Goal: Information Seeking & Learning: Learn about a topic

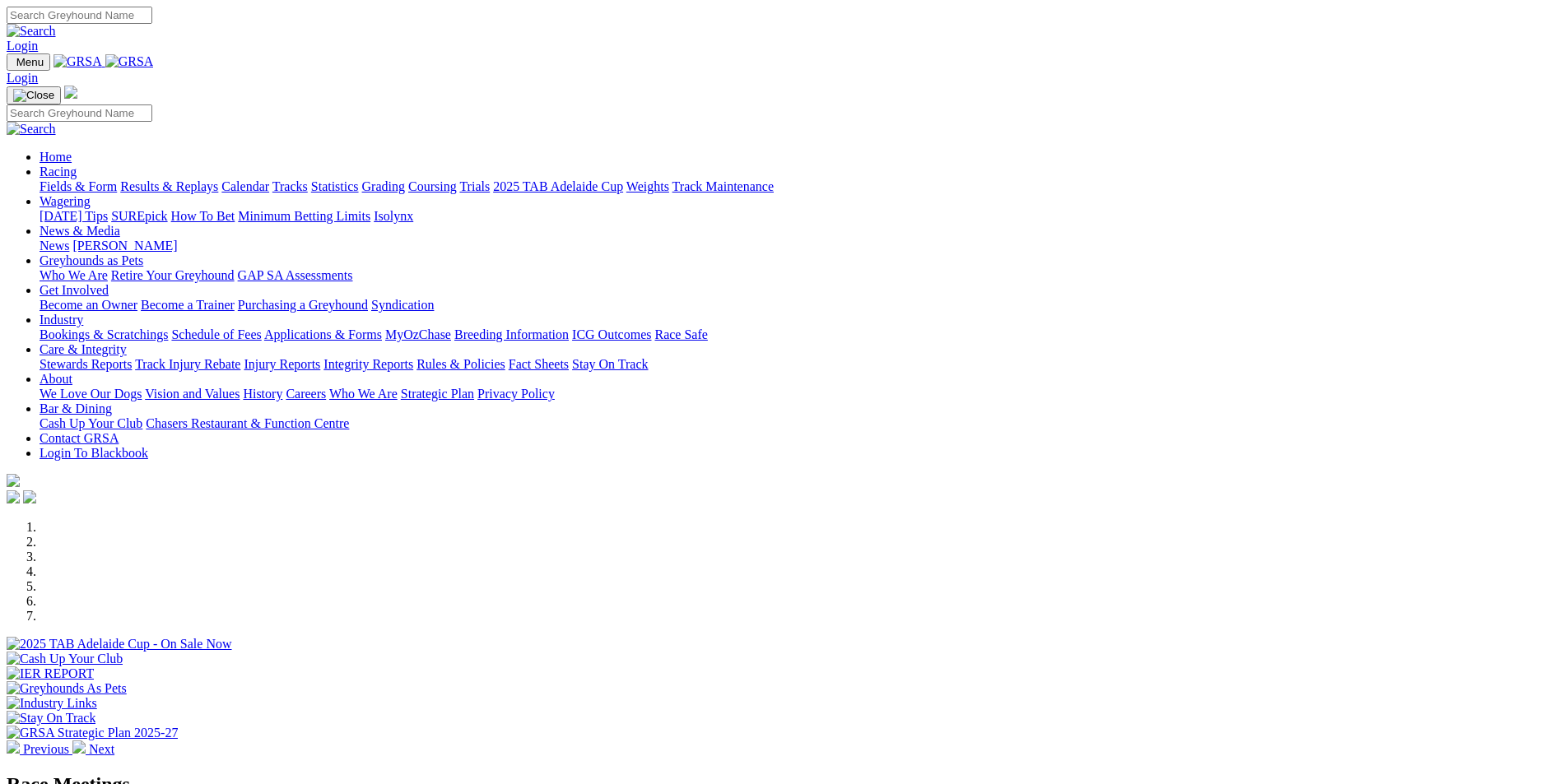
scroll to position [165, 0]
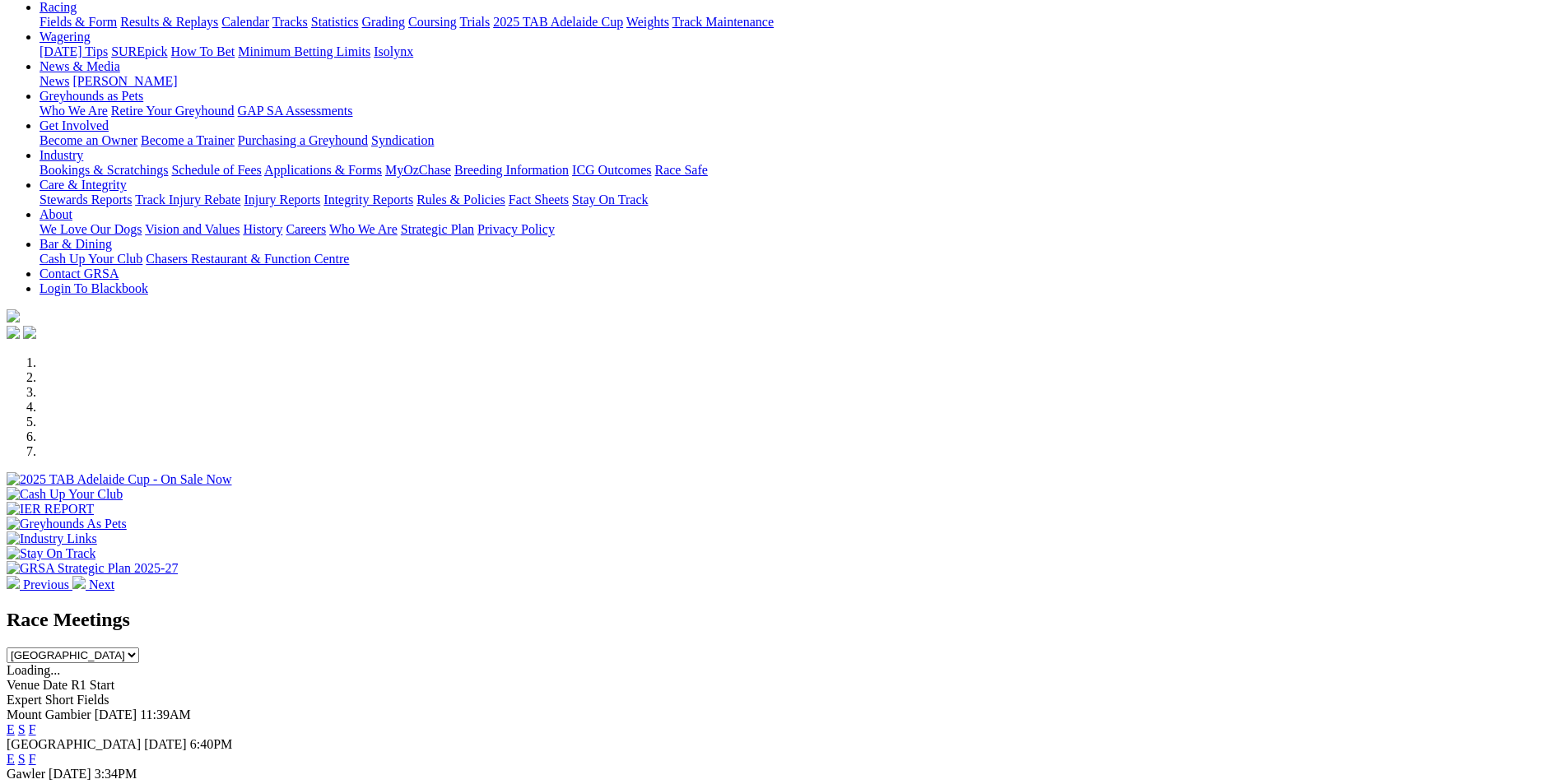
click at [139, 648] on select "South Australia New South Wales Northern Territory Queensland Tasmania Victoria…" at bounding box center [73, 655] width 132 height 16
select select "QLD"
click at [139, 648] on select "South Australia New South Wales Northern Territory Queensland Tasmania Victoria…" at bounding box center [73, 655] width 132 height 16
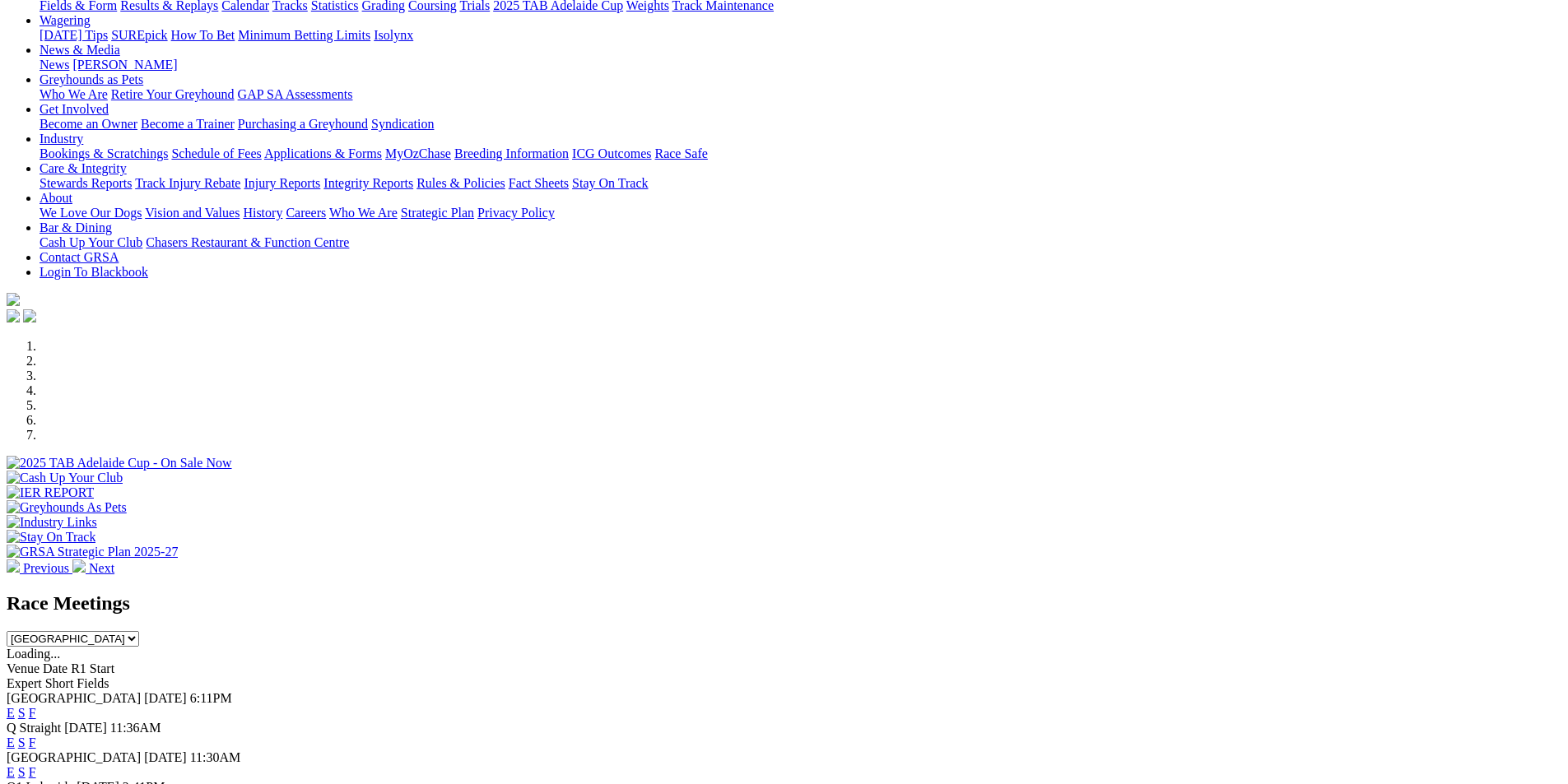
scroll to position [82, 0]
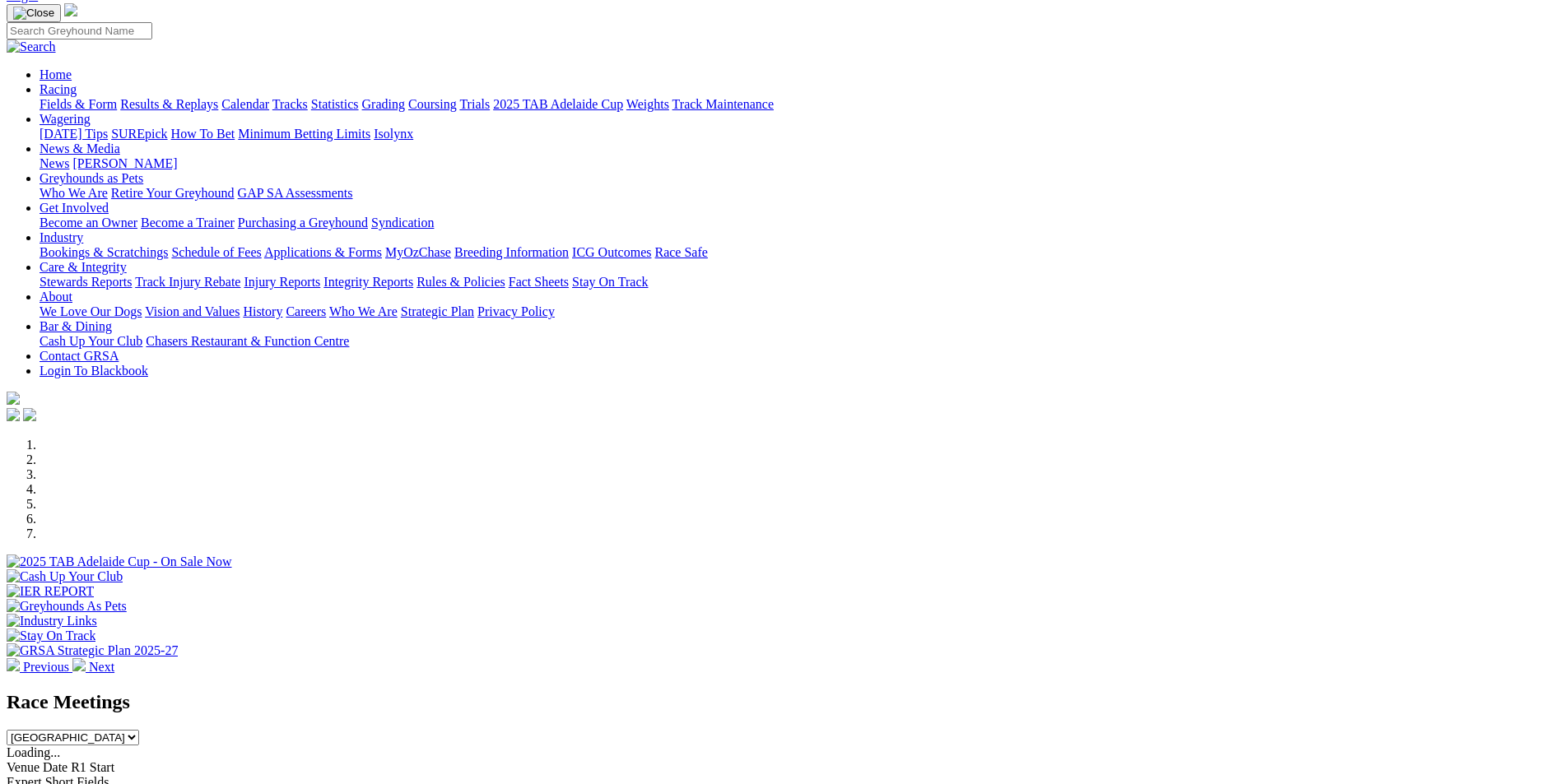
click at [139, 730] on select "South Australia New South Wales Northern Territory Queensland Tasmania Victoria…" at bounding box center [73, 737] width 132 height 16
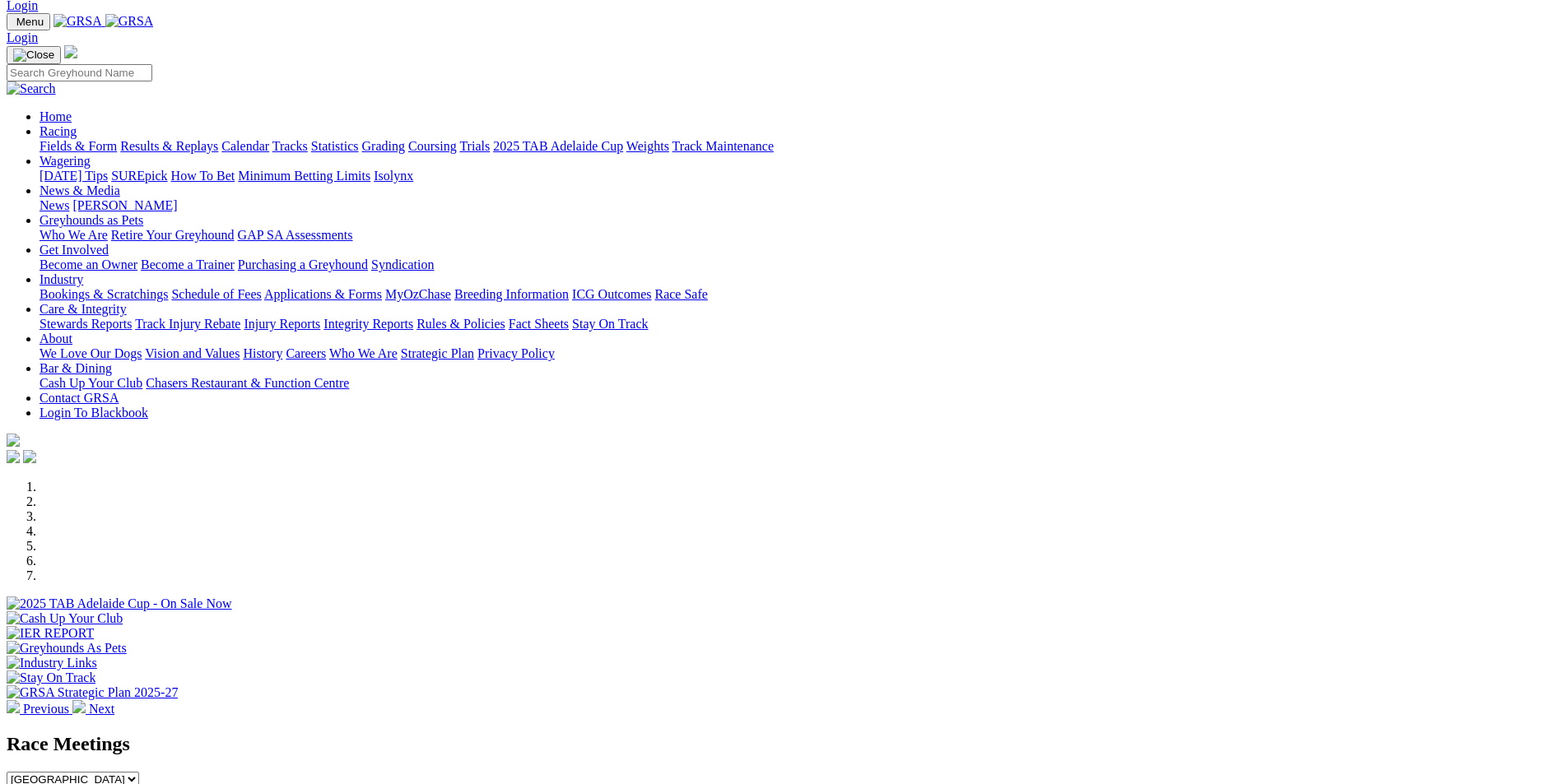
scroll to position [0, 0]
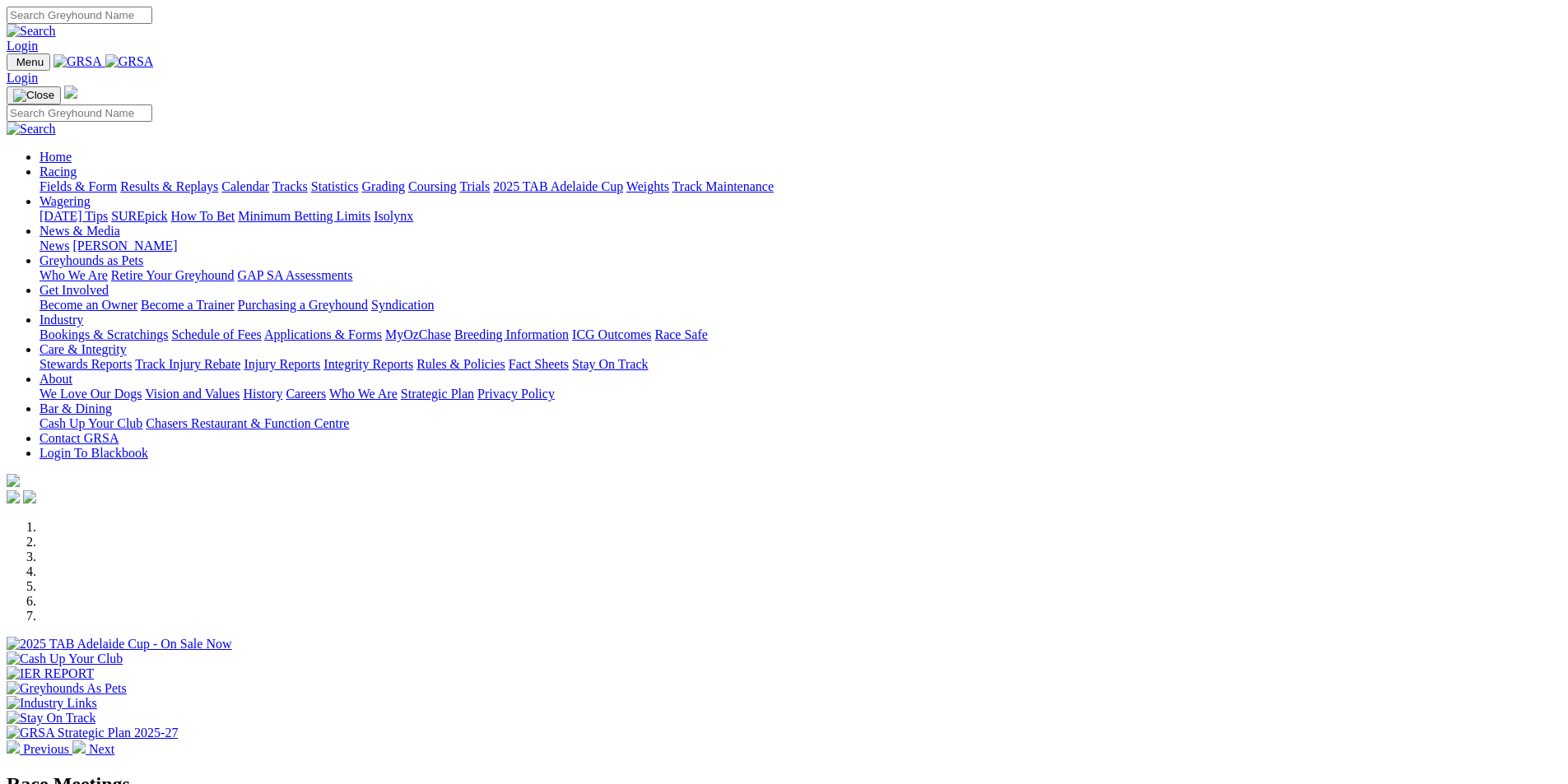
click at [77, 165] on link "Racing" at bounding box center [58, 171] width 37 height 14
click at [218, 180] on link "Results & Replays" at bounding box center [169, 186] width 98 height 14
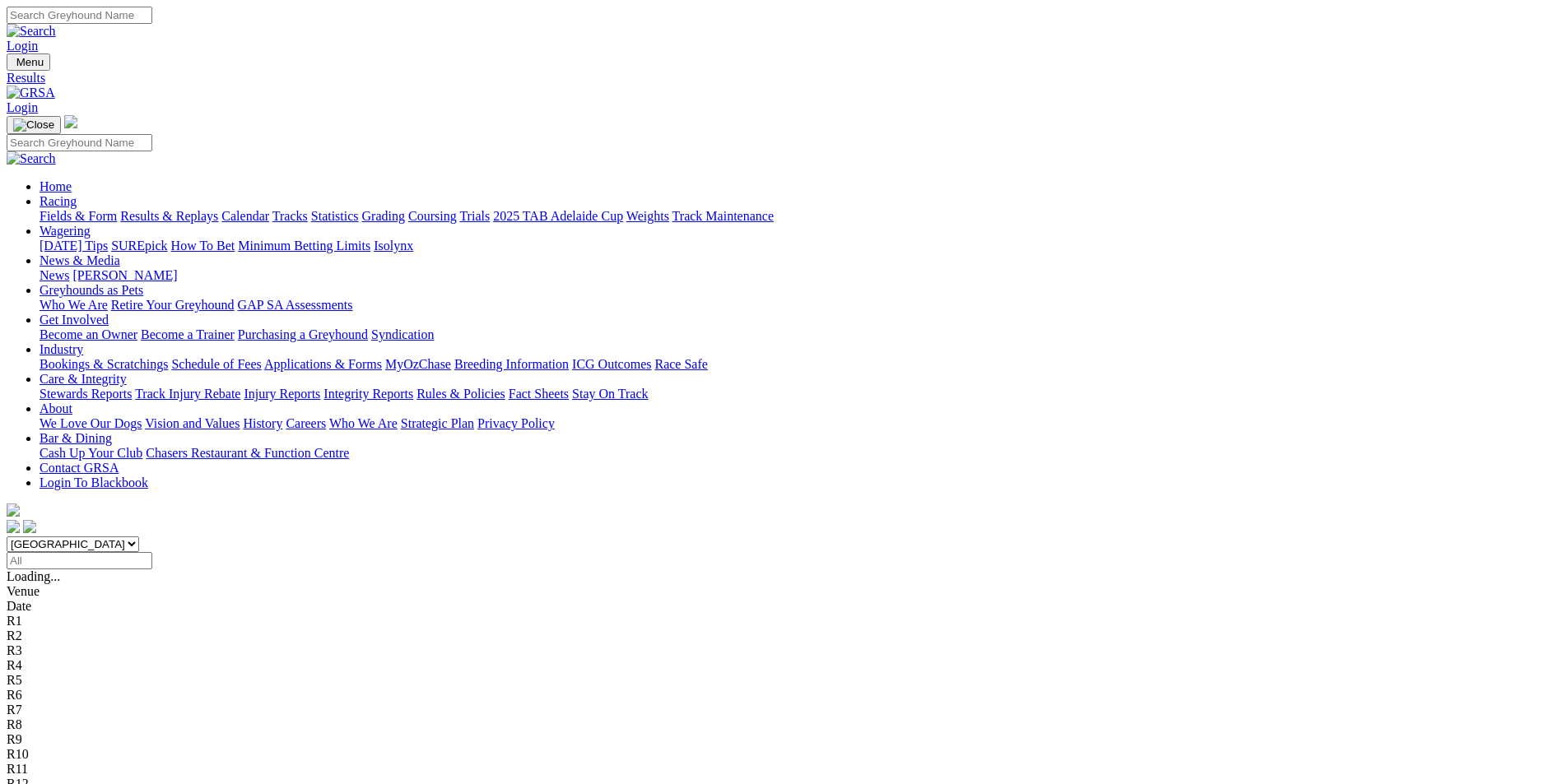
click at [152, 552] on input "Select date" at bounding box center [79, 561] width 146 height 18
type input "Sunday, 10 Aug 2025"
click at [139, 537] on select "[GEOGRAPHIC_DATA] [GEOGRAPHIC_DATA] [GEOGRAPHIC_DATA] [GEOGRAPHIC_DATA] [GEOGRA…" at bounding box center [73, 544] width 132 height 16
select select "QLD"
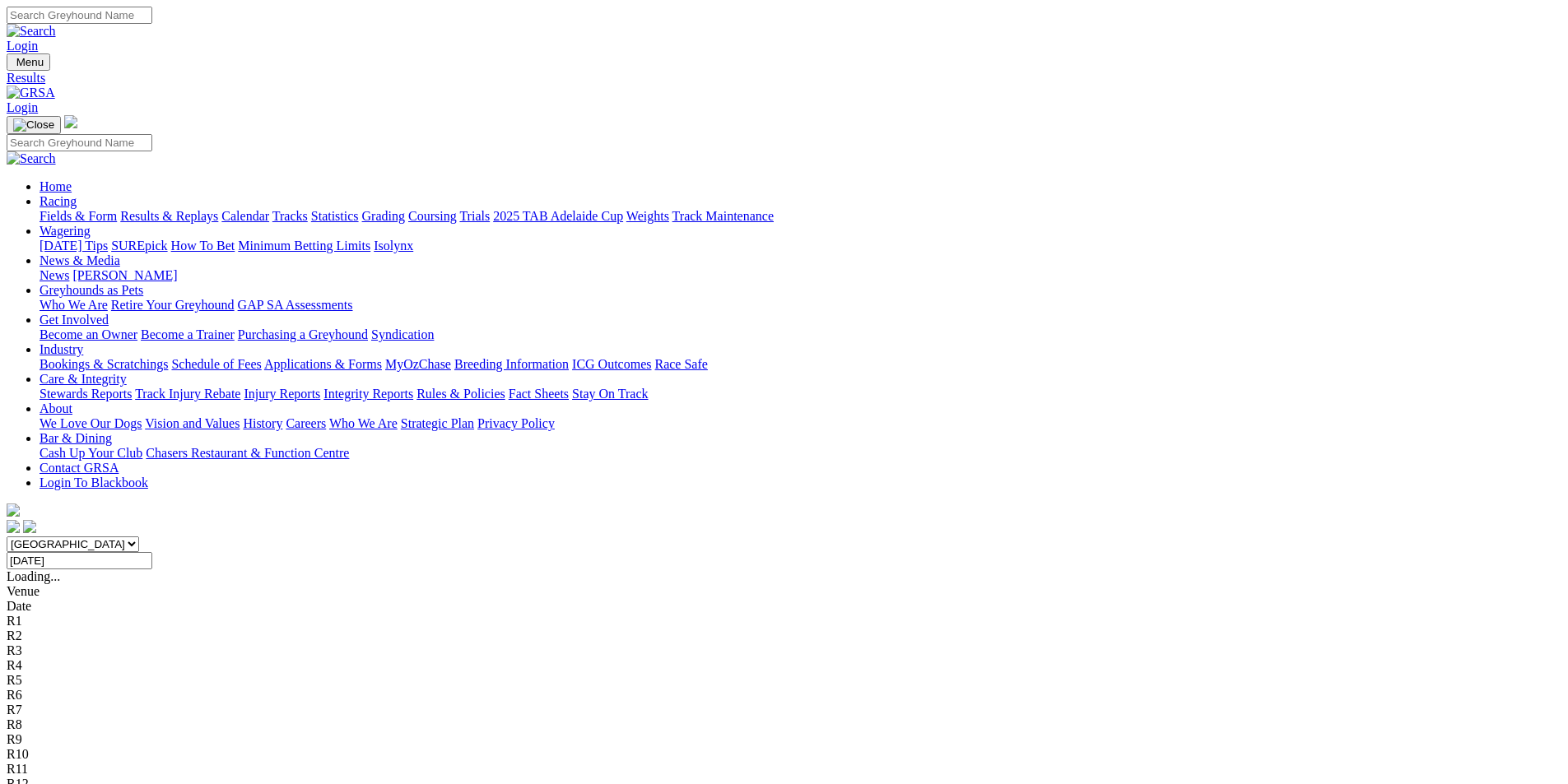
click at [139, 537] on select "South Australia New South Wales Northern Territory Queensland Tasmania Victoria…" at bounding box center [73, 544] width 132 height 16
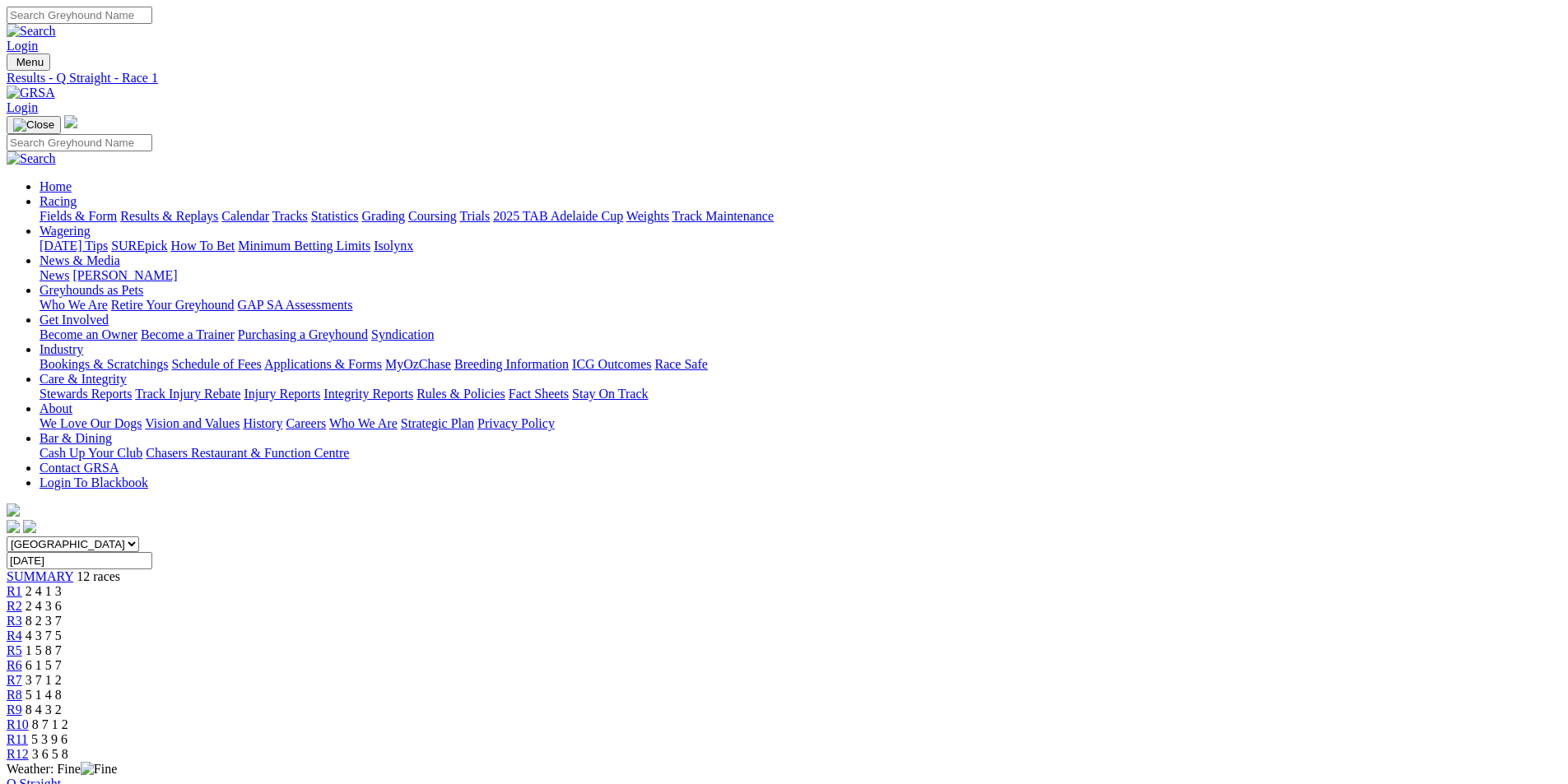
click at [1097, 717] on div "R10 8 7 1 2" at bounding box center [784, 725] width 1555 height 15
click at [28, 747] on span "R12" at bounding box center [18, 754] width 23 height 14
click at [23, 584] on link "R1" at bounding box center [14, 591] width 16 height 14
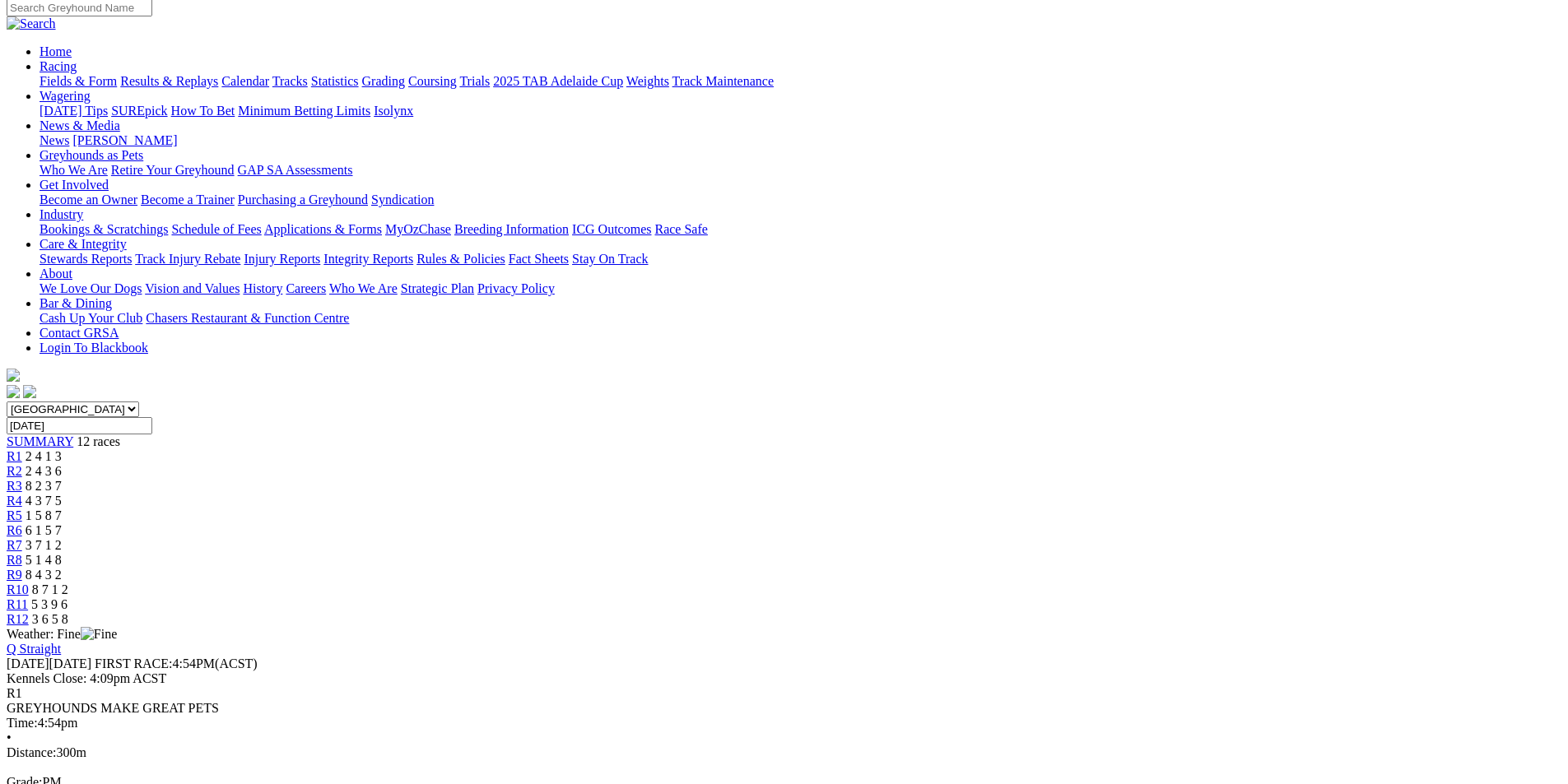
scroll to position [165, 0]
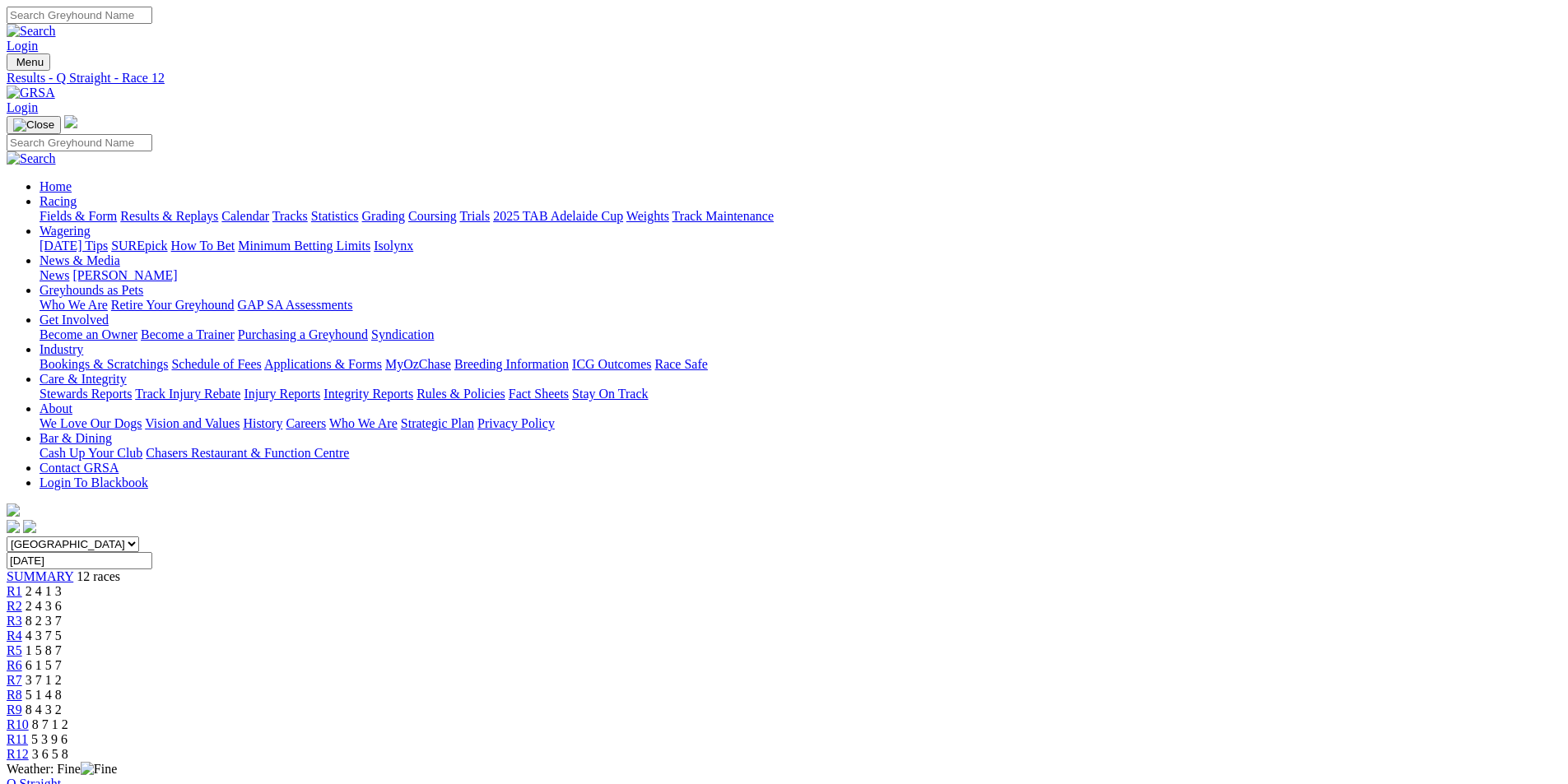
click at [117, 209] on link "Fields & Form" at bounding box center [78, 216] width 78 height 14
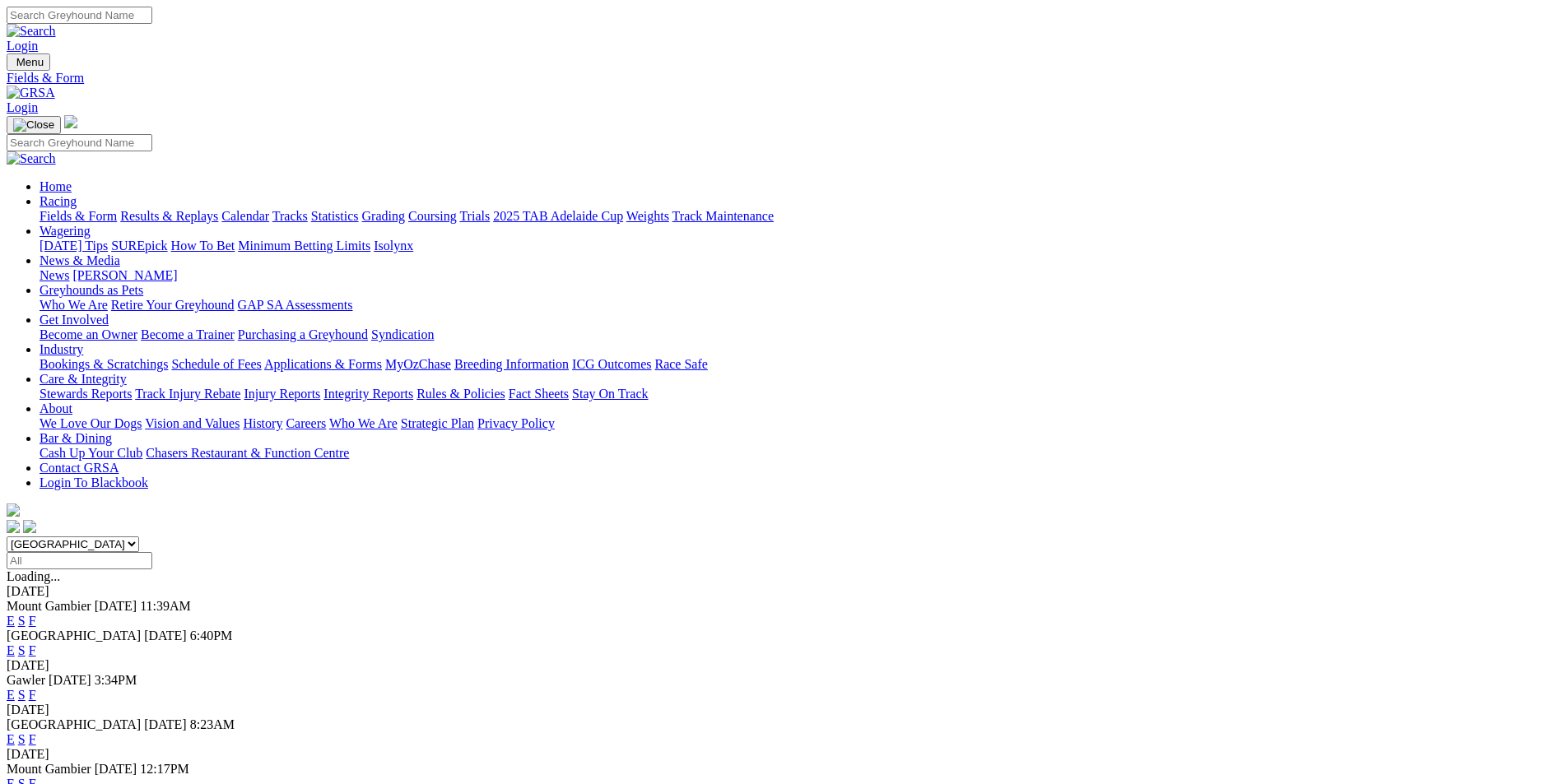
click at [139, 537] on select "South Australia New South Wales Northern Territory Queensland Tasmania Victoria…" at bounding box center [73, 544] width 132 height 16
select select "QLD"
click at [139, 537] on select "South Australia New South Wales Northern Territory Queensland Tasmania Victoria…" at bounding box center [73, 544] width 132 height 16
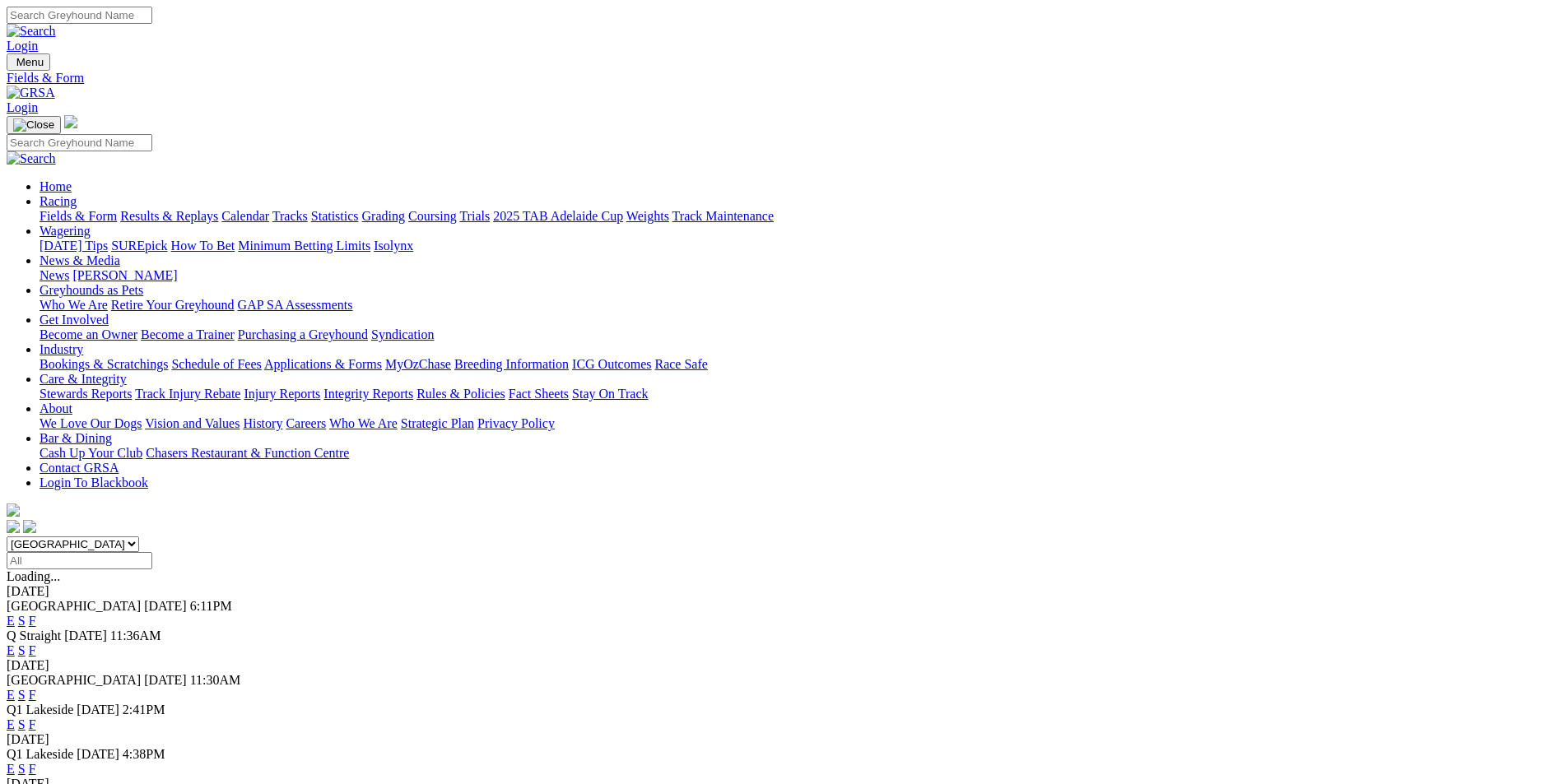
click at [36, 644] on link "F" at bounding box center [32, 650] width 8 height 14
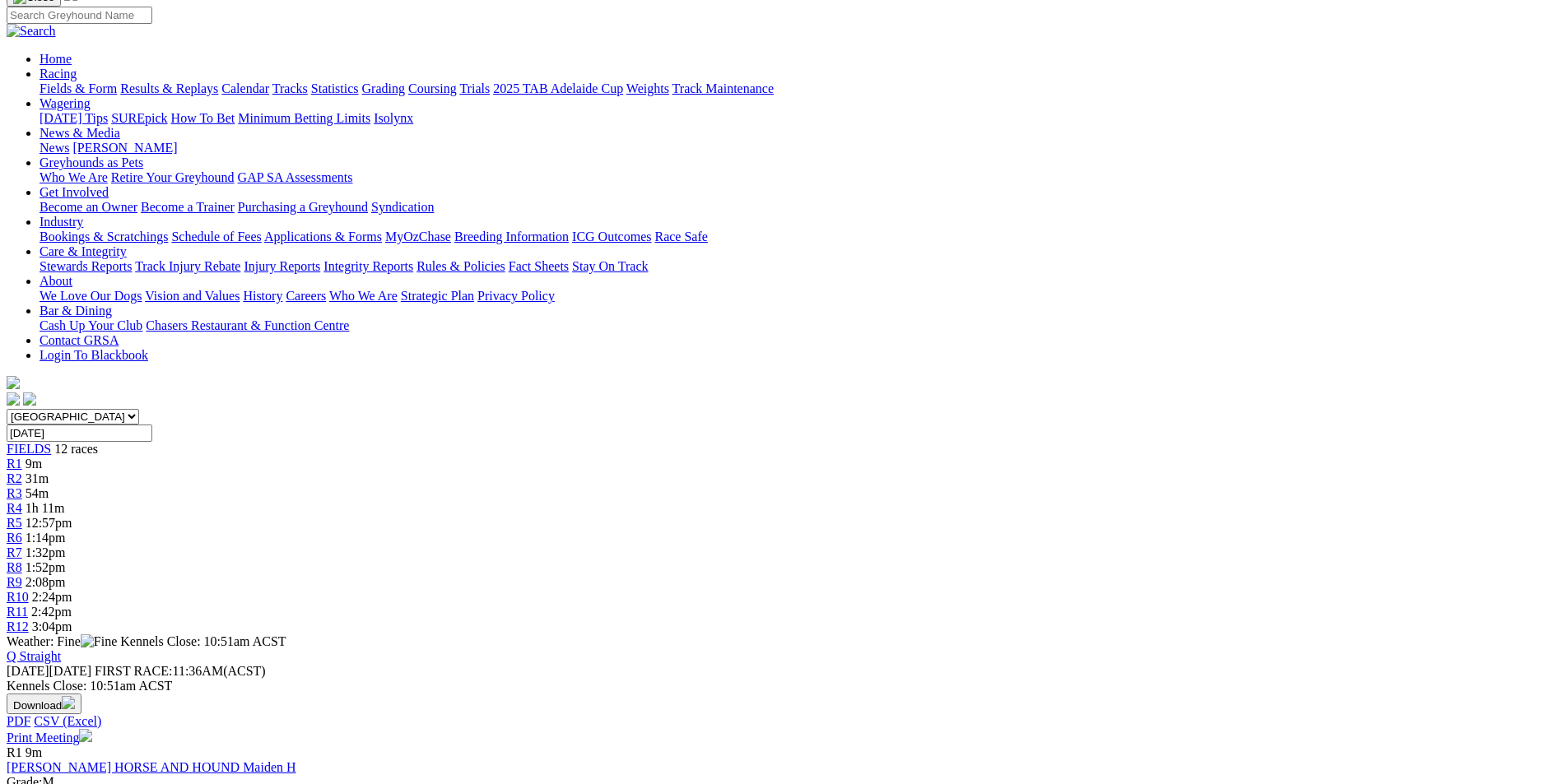
scroll to position [165, 0]
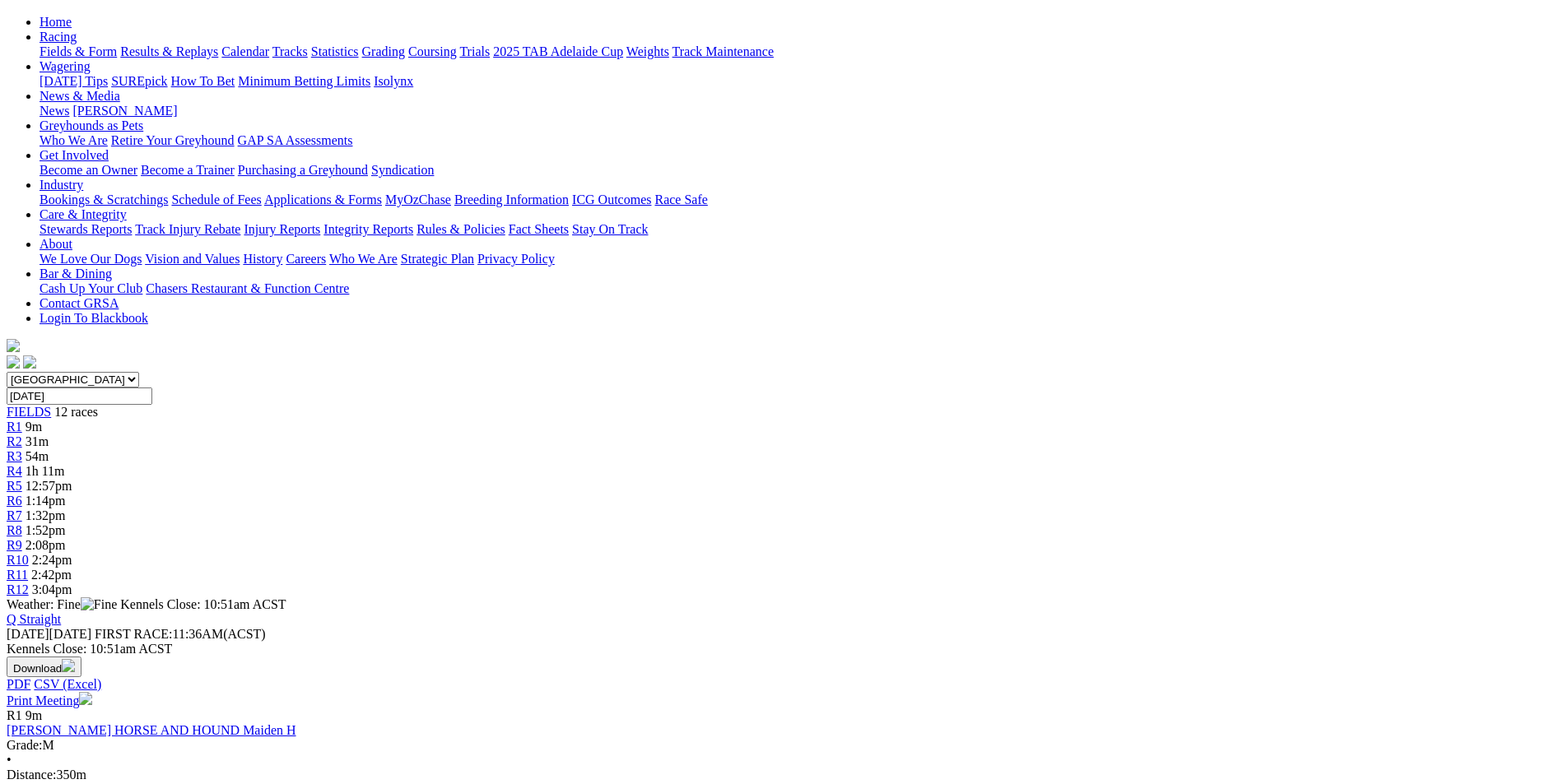
click at [81, 657] on button "Download" at bounding box center [44, 667] width 75 height 21
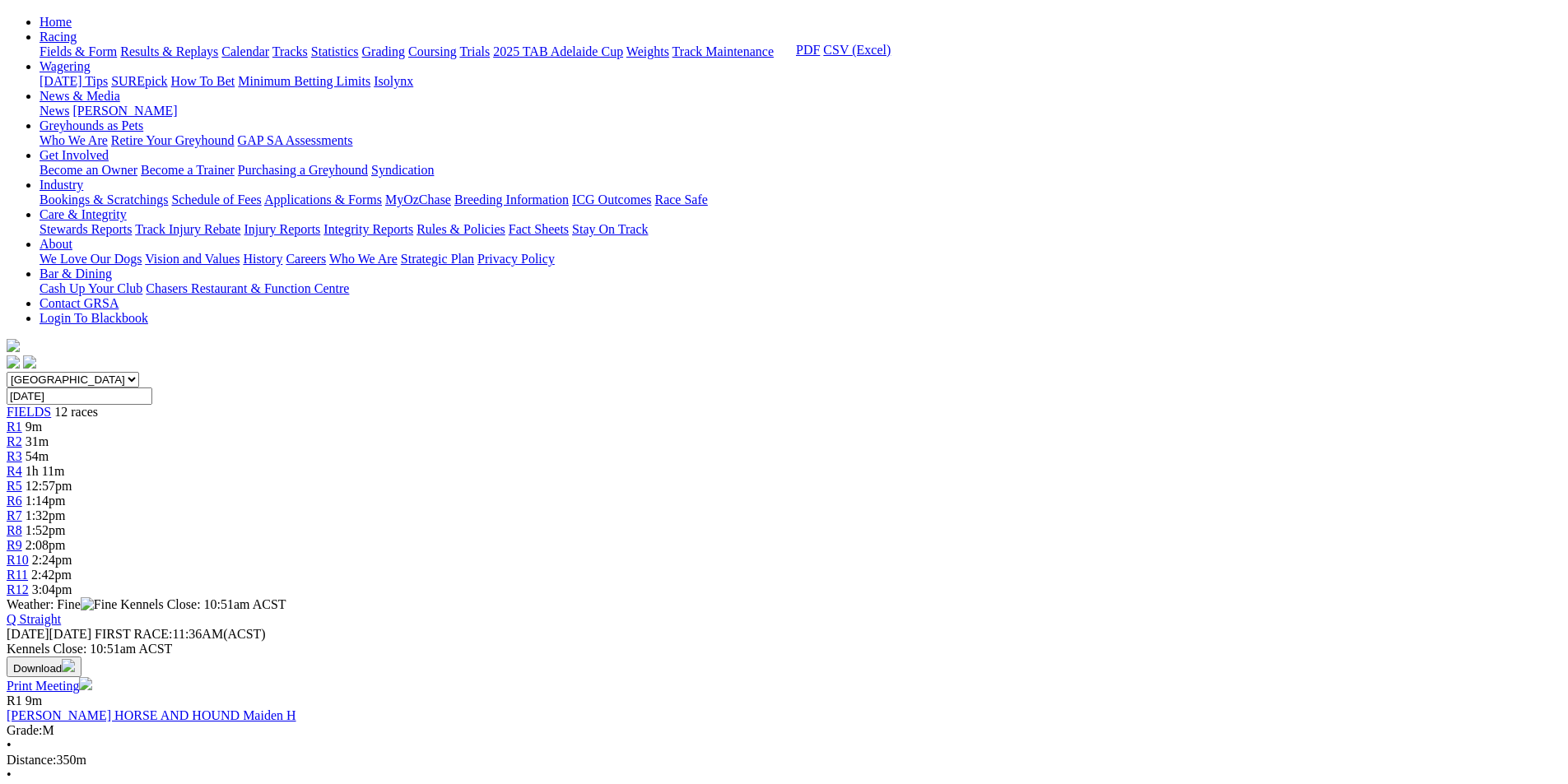
click at [891, 57] on link "CSV (Excel)" at bounding box center [856, 49] width 68 height 14
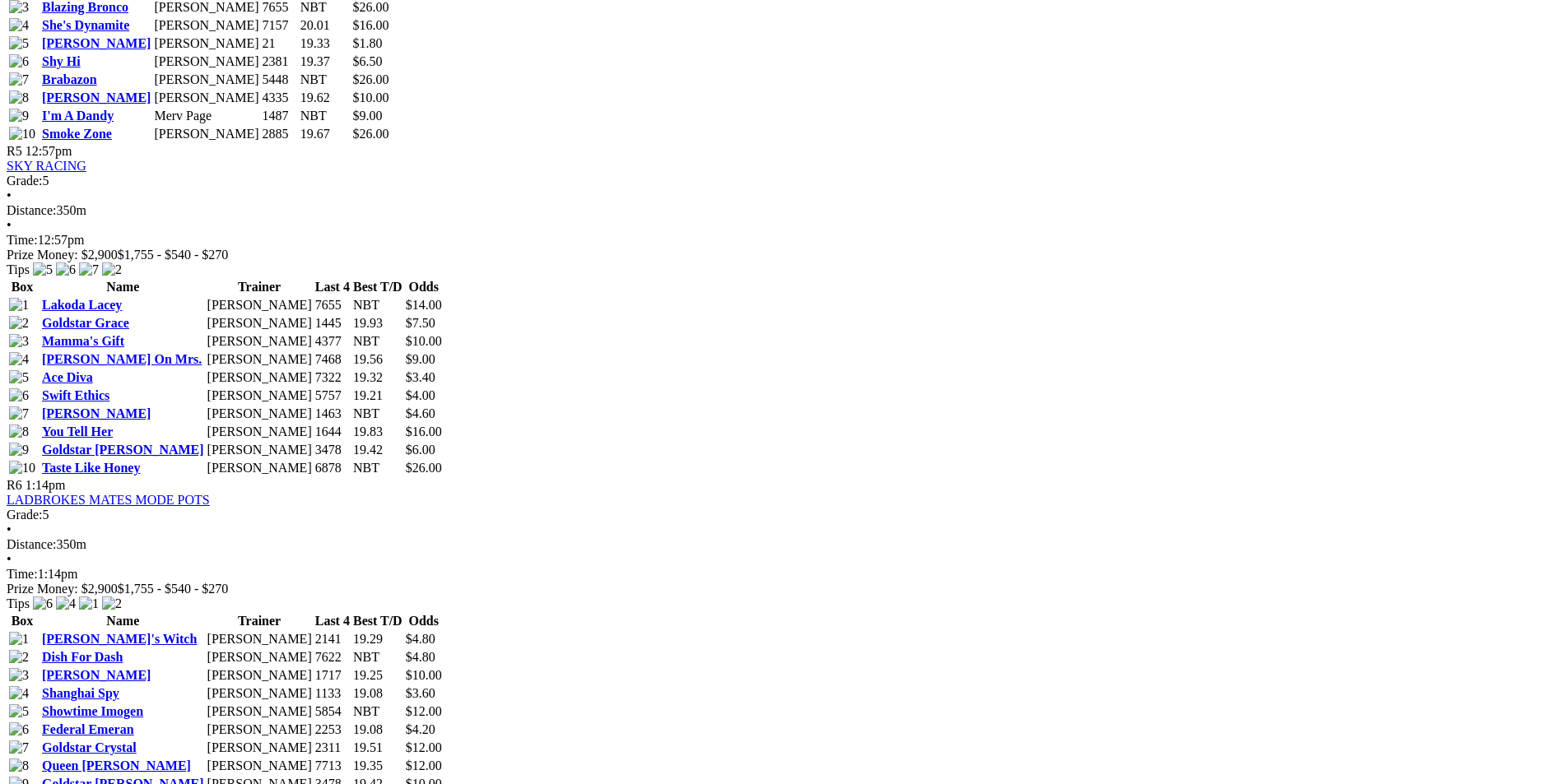
scroll to position [2140, 0]
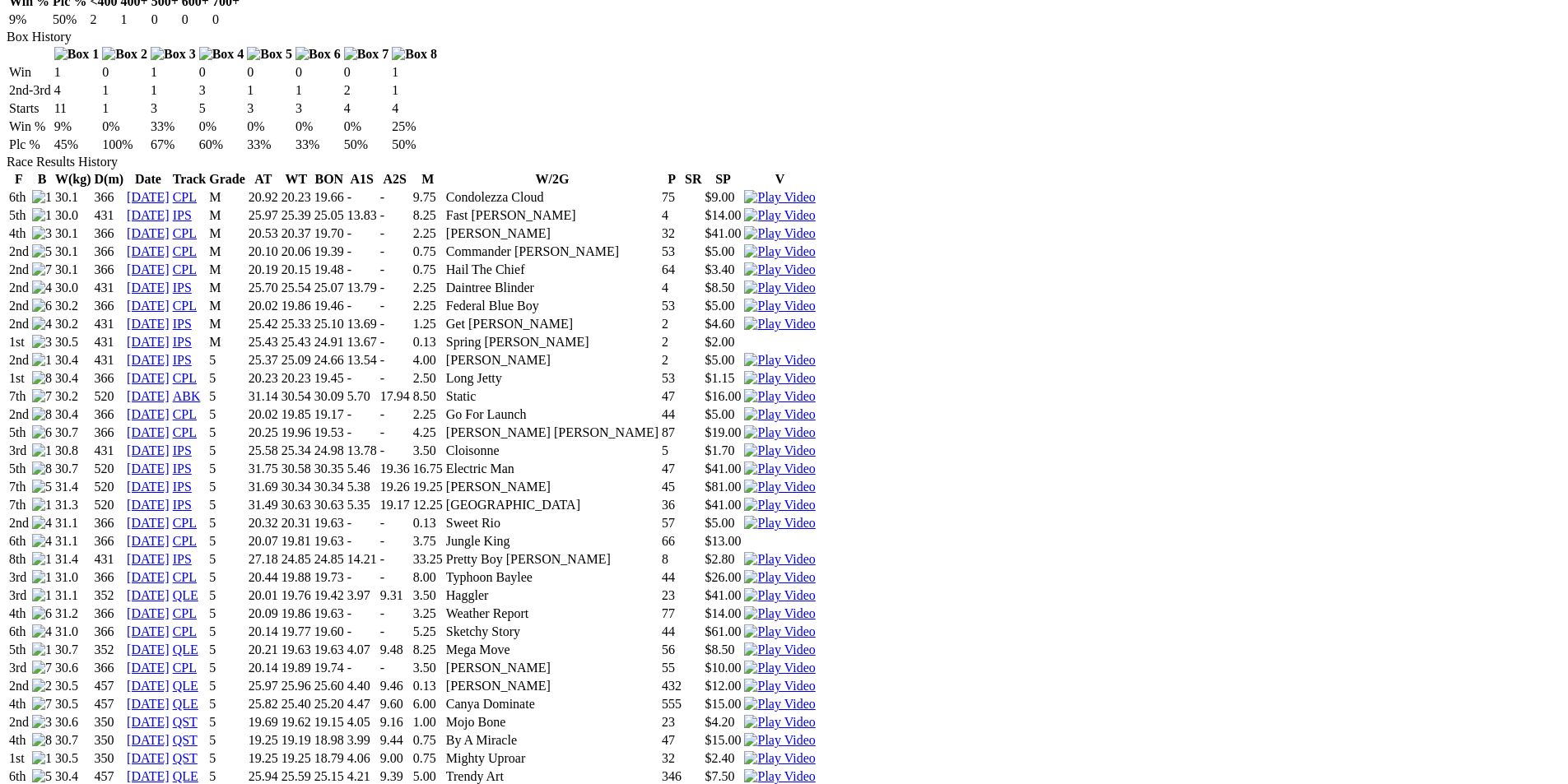
scroll to position [1070, 0]
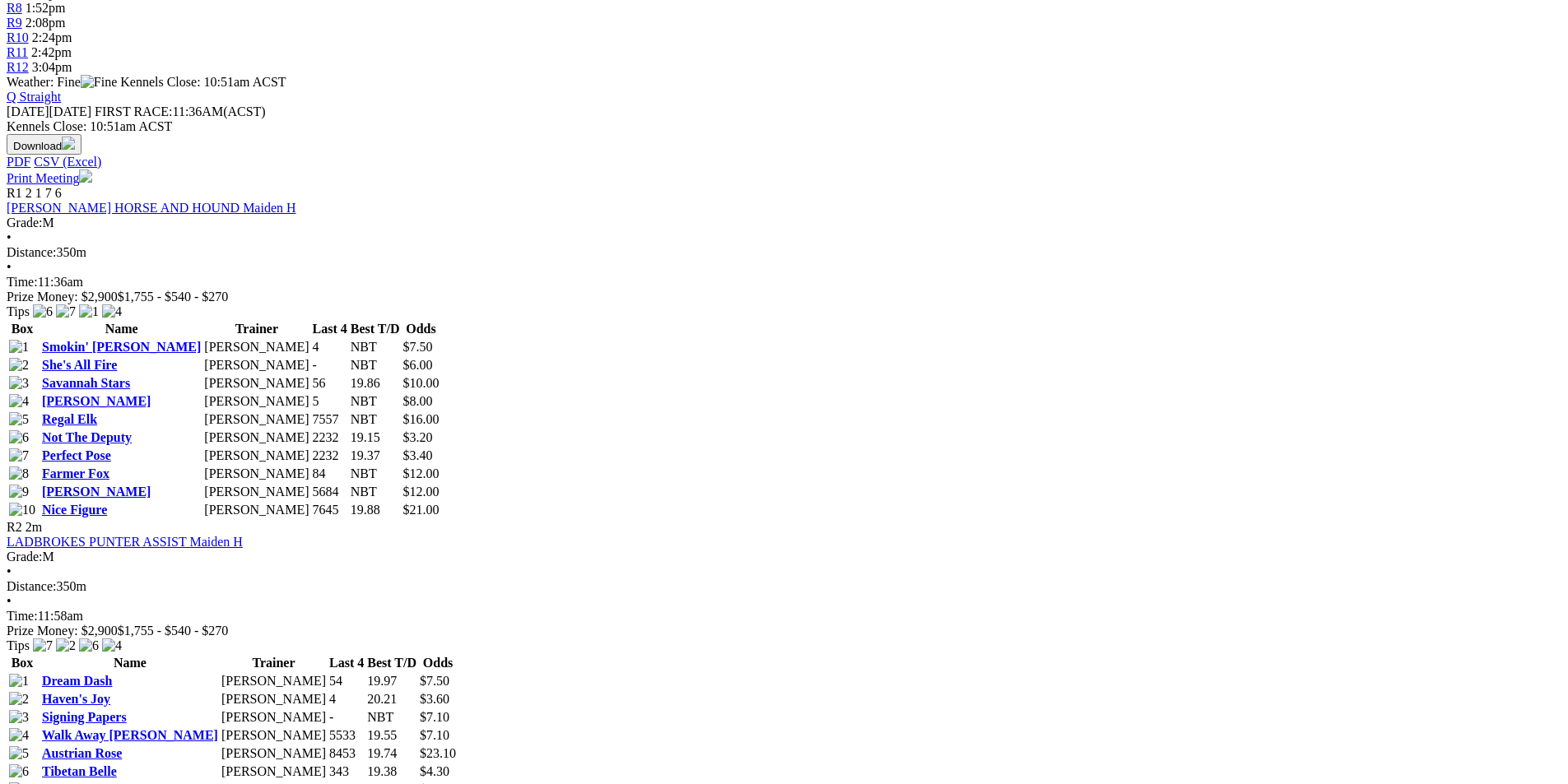
scroll to position [659, 0]
